Goal: Communication & Community: Participate in discussion

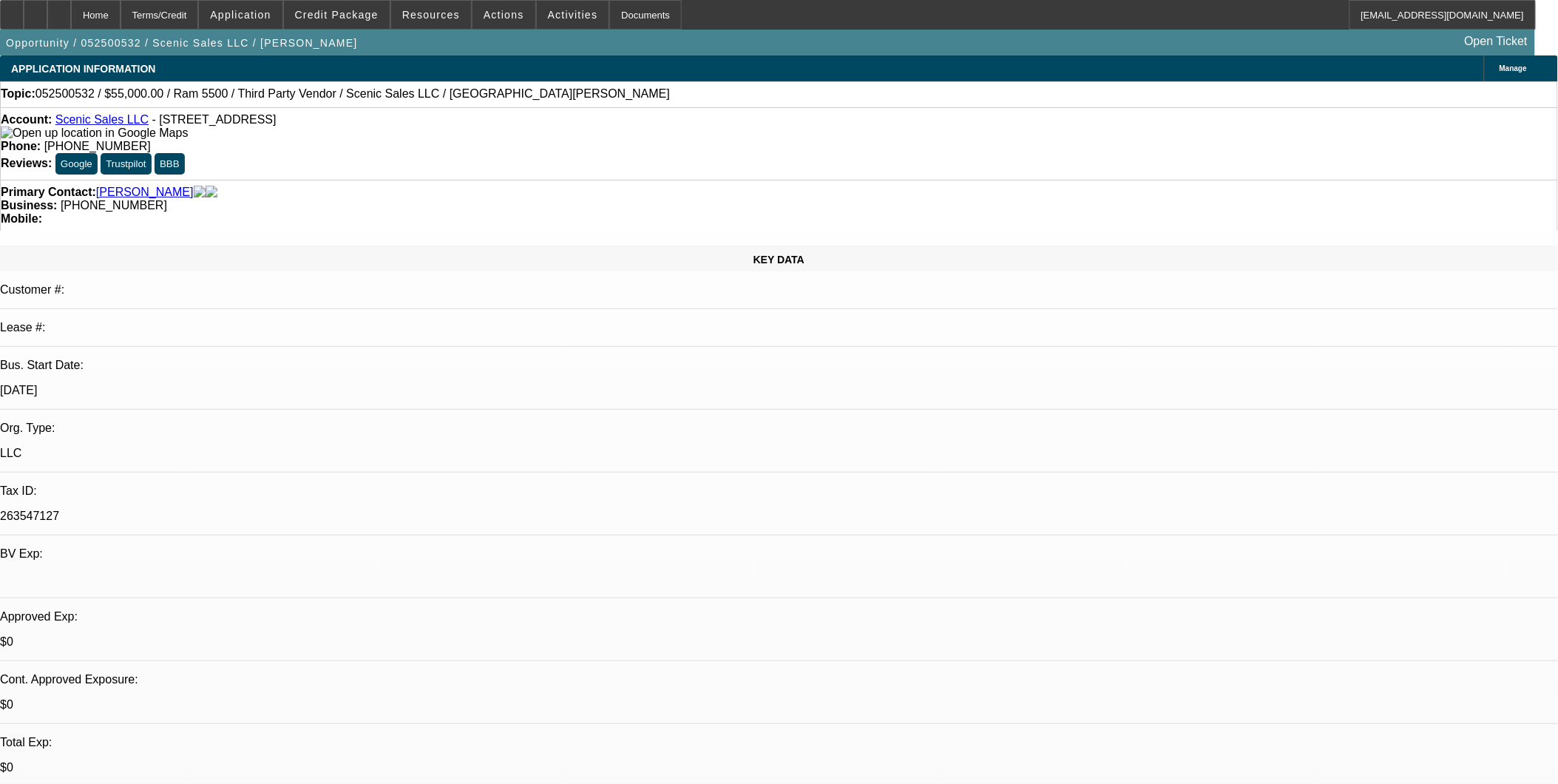
select select "0"
select select "0.1"
select select "0"
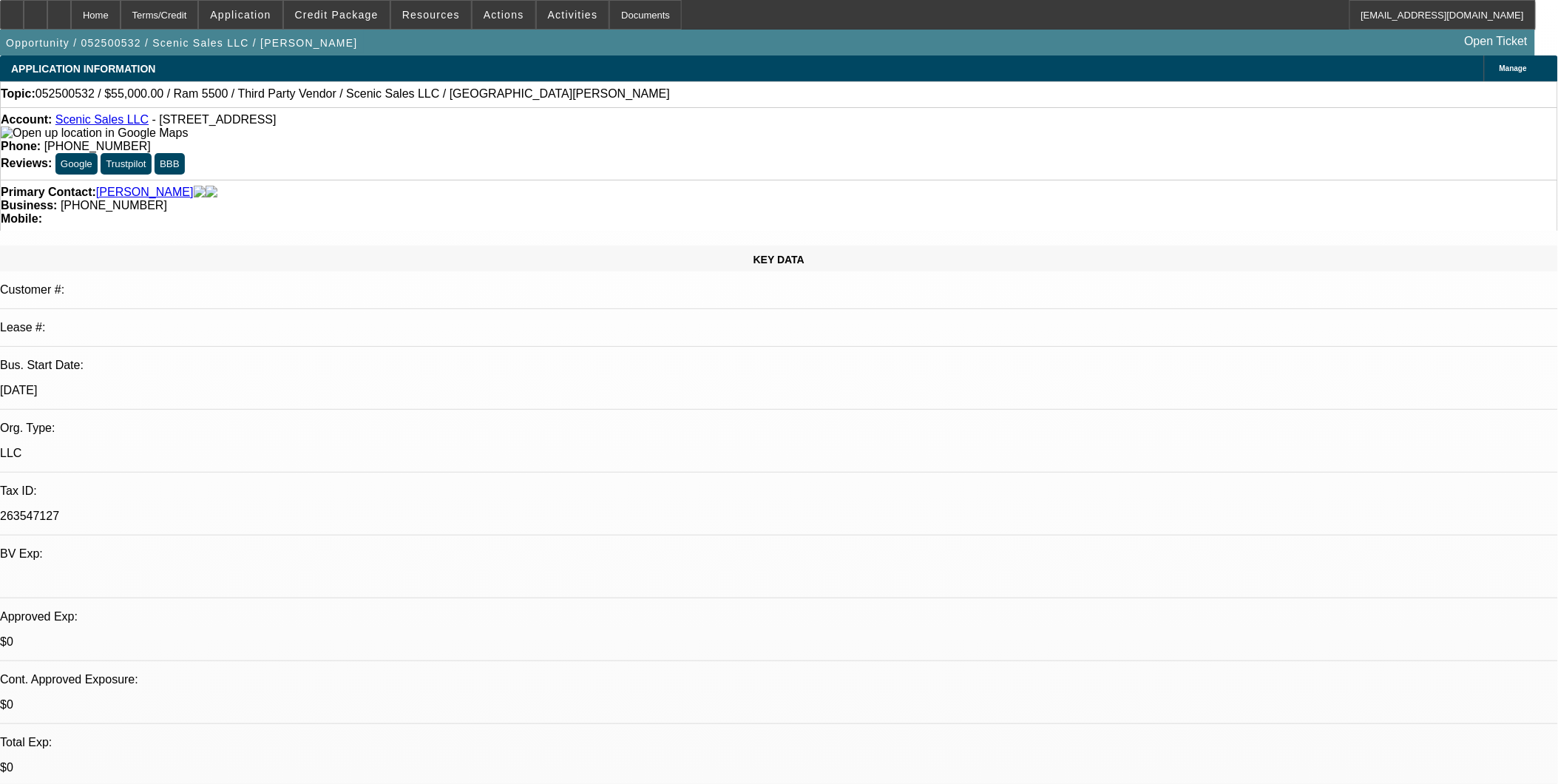
select select "0.1"
select select "0"
select select "0.1"
select select "0"
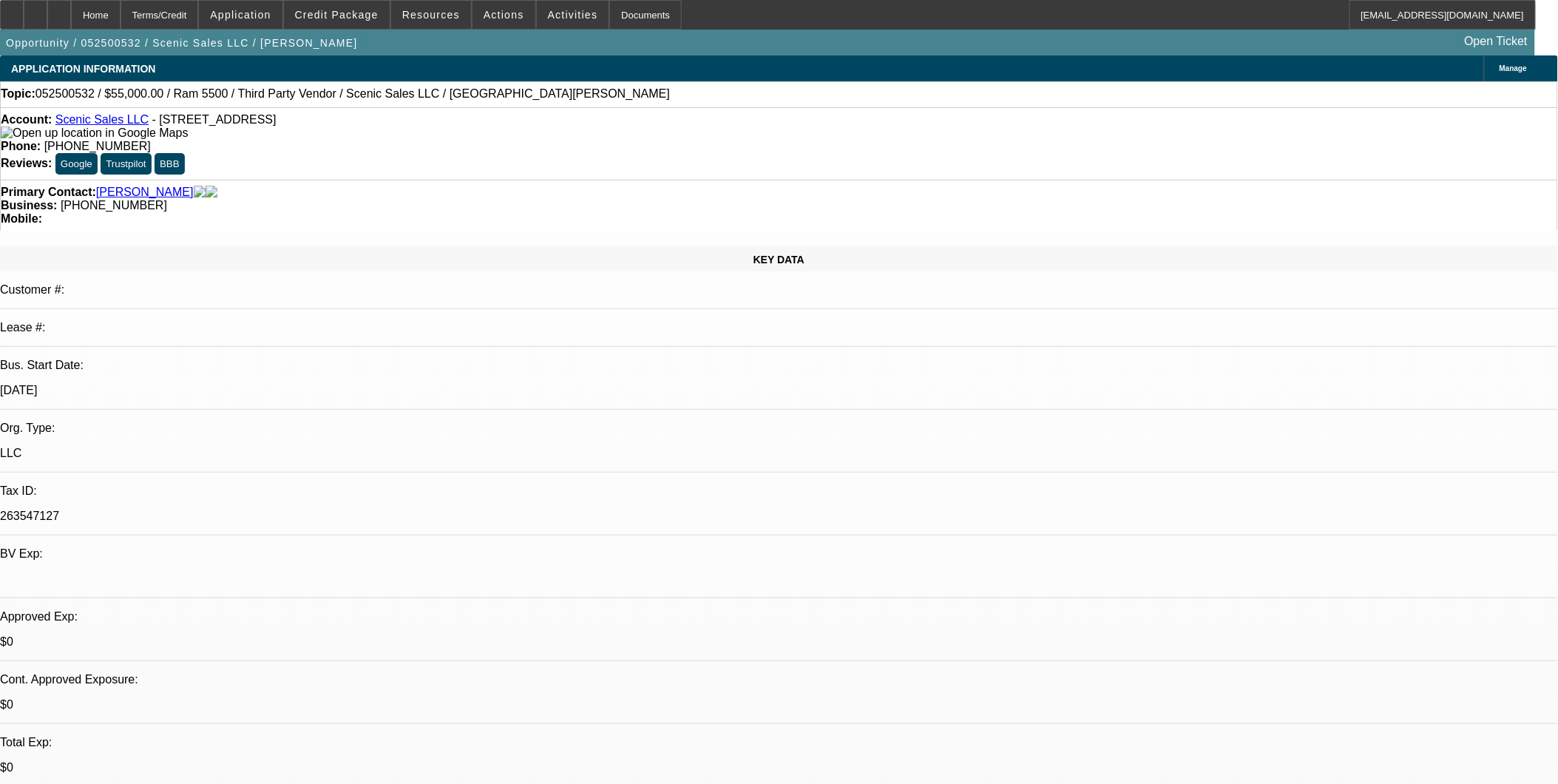
select select "0"
select select "0.1"
select select "1"
select select "3"
select select "4"
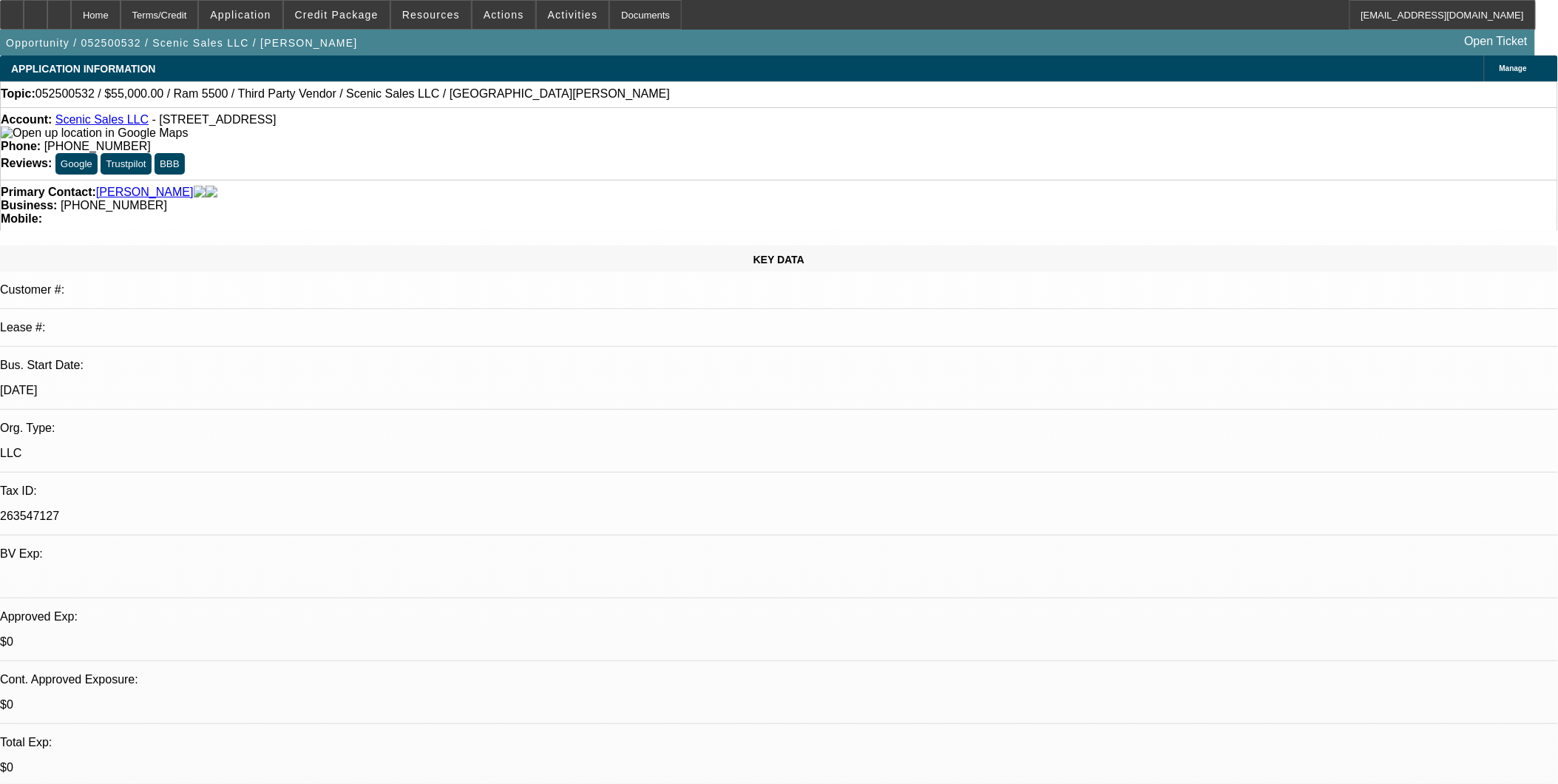
select select "1"
select select "4"
select select "1"
select select "3"
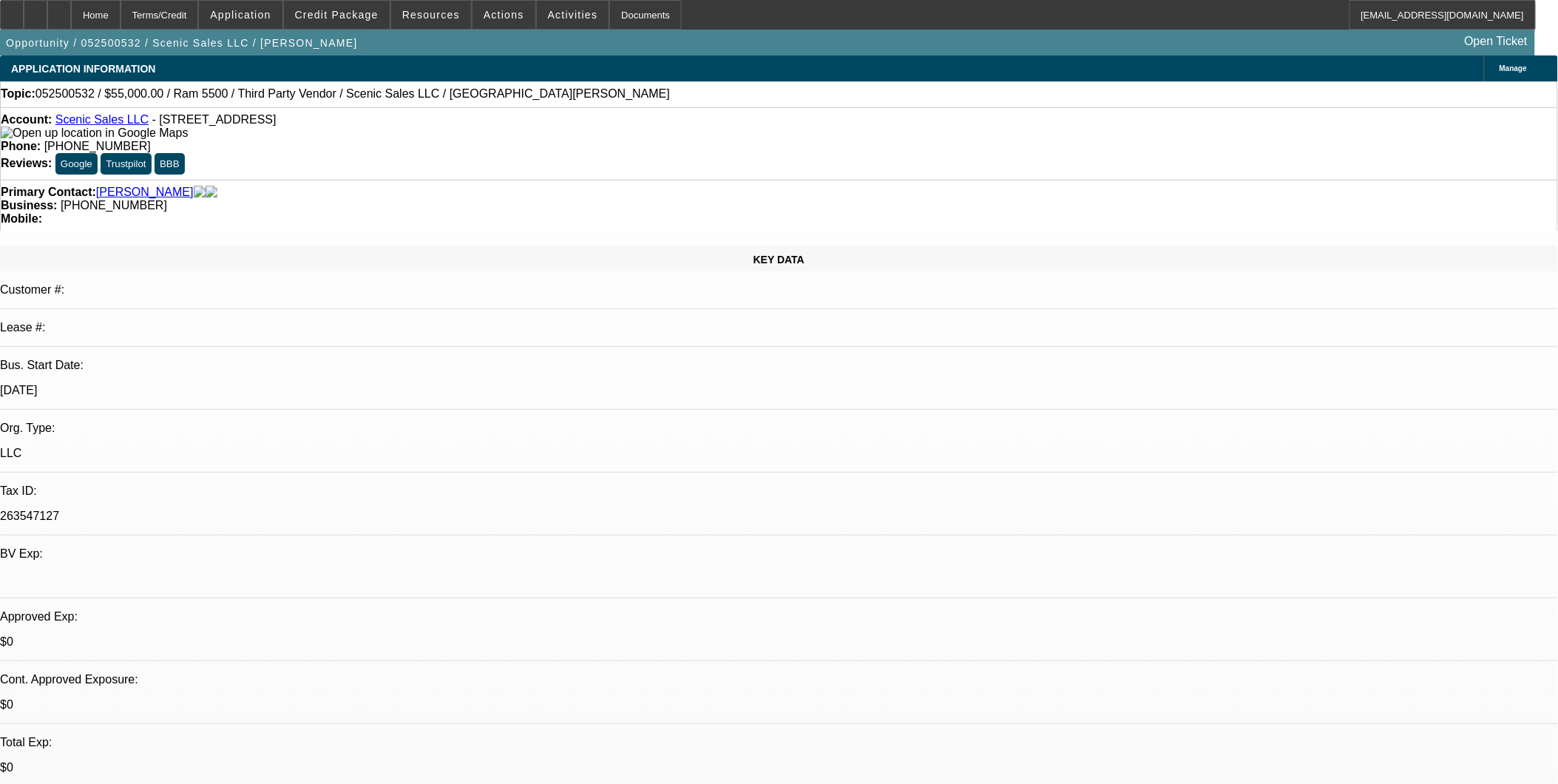
select select "4"
select select "1"
select select "3"
select select "4"
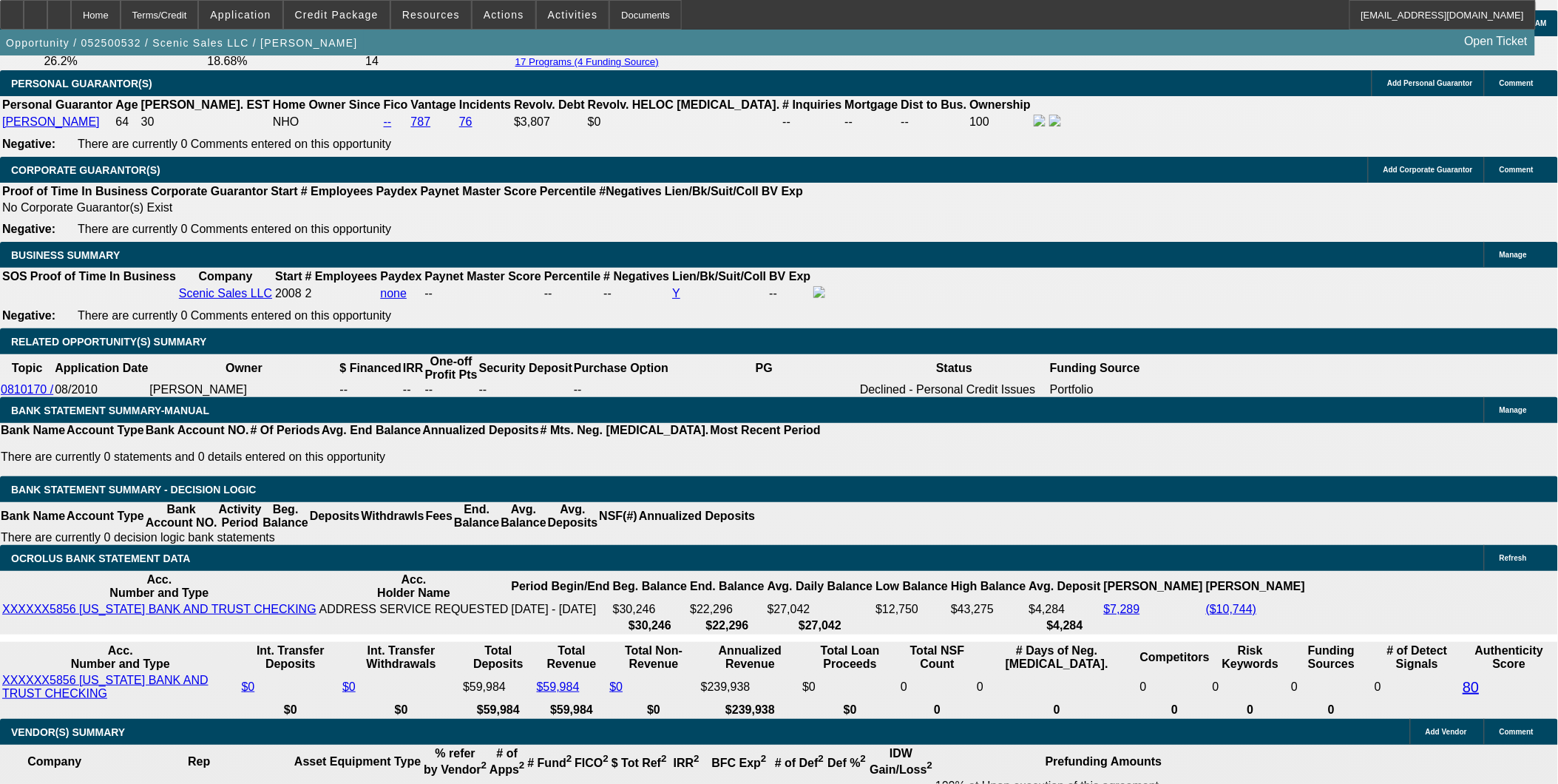
scroll to position [2300, 0]
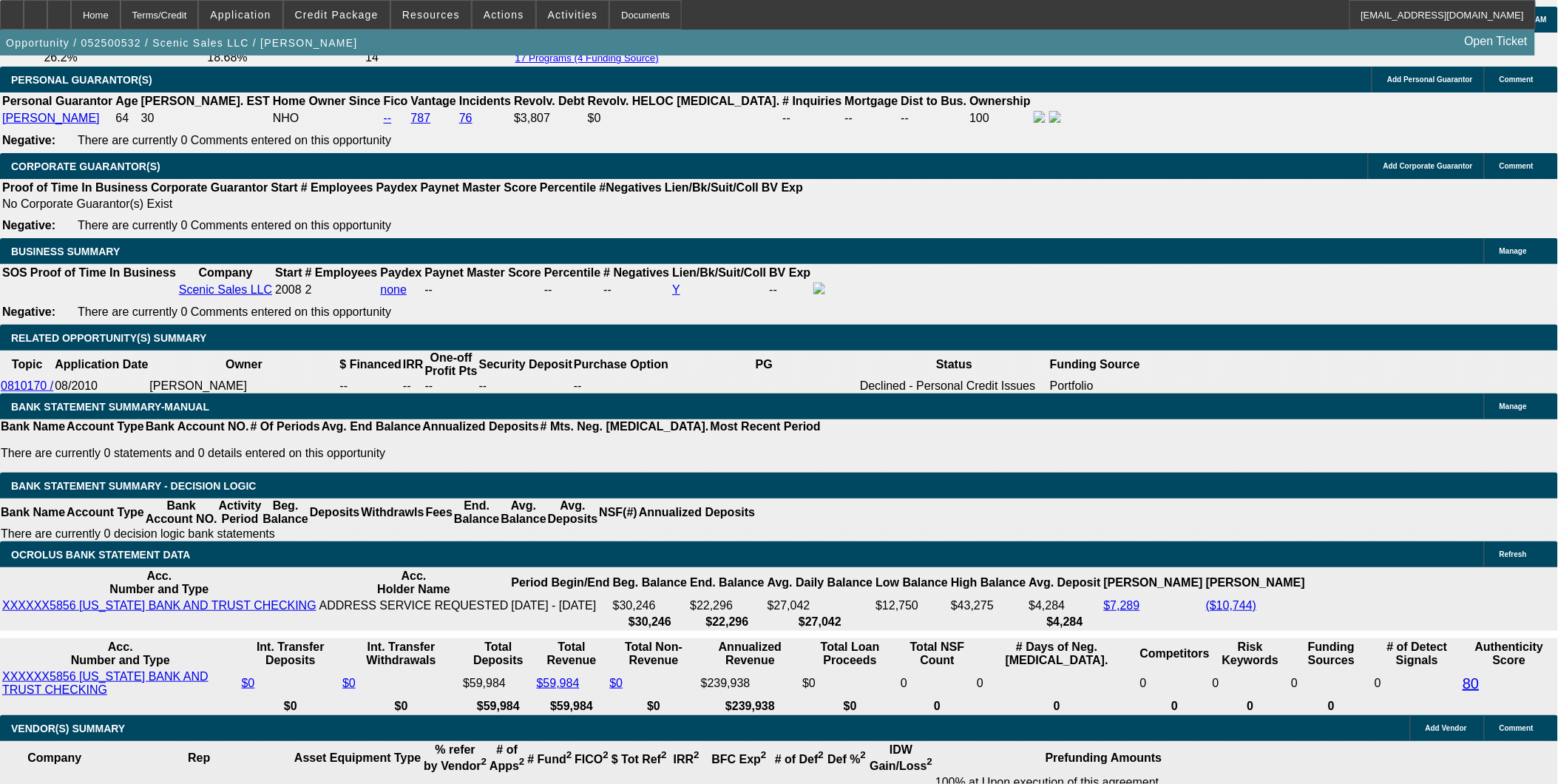
drag, startPoint x: 1233, startPoint y: 228, endPoint x: 1241, endPoint y: 229, distance: 8.1
